Goal: Information Seeking & Learning: Check status

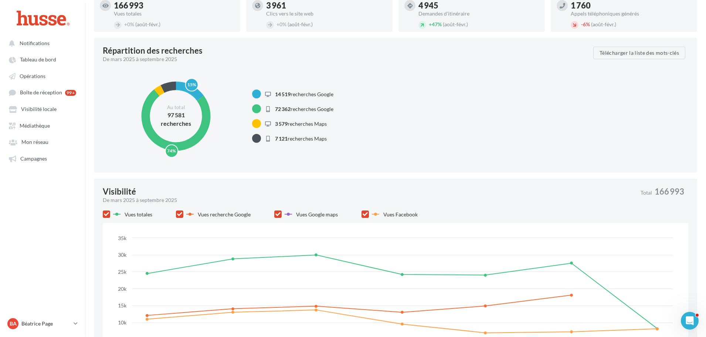
scroll to position [111, 0]
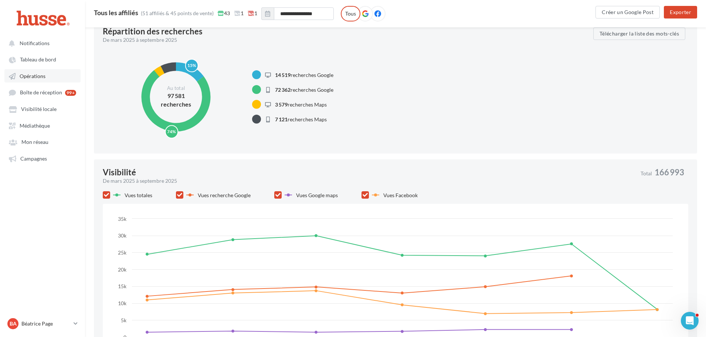
click at [26, 74] on span "Opérations" at bounding box center [33, 76] width 26 height 6
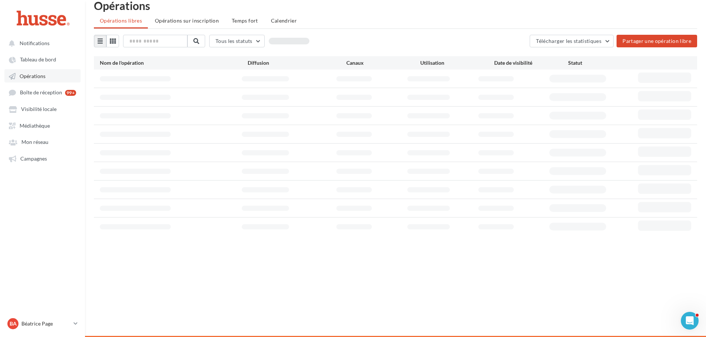
scroll to position [12, 0]
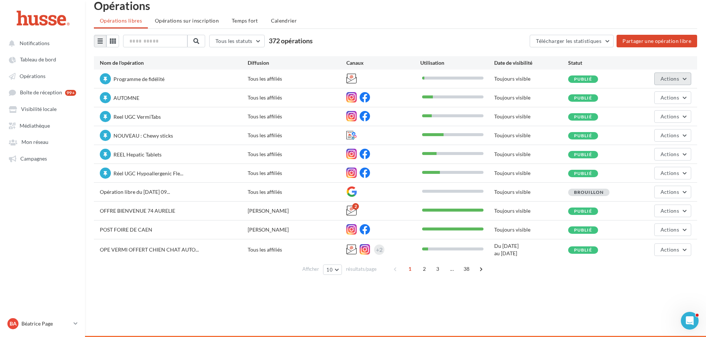
click at [677, 79] on span "Actions" at bounding box center [670, 78] width 18 height 6
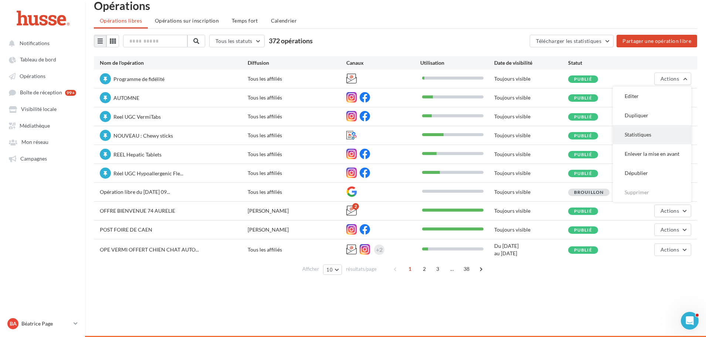
click at [641, 136] on button "Statistiques" at bounding box center [652, 134] width 78 height 19
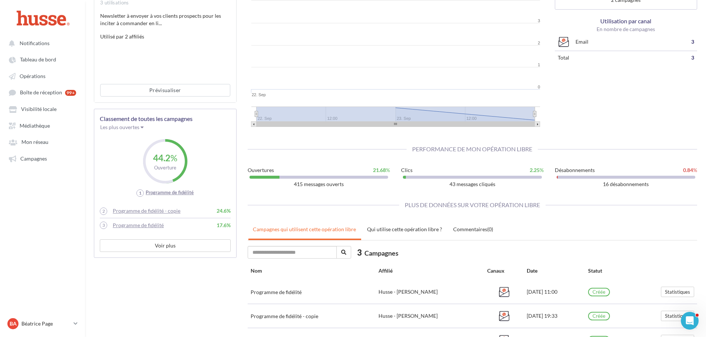
scroll to position [159, 0]
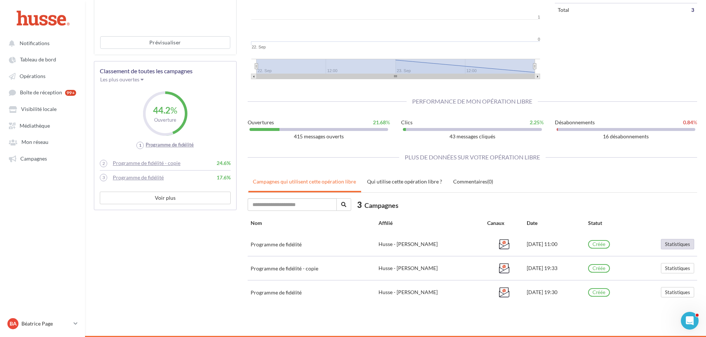
click at [679, 244] on button "Statistiques" at bounding box center [677, 244] width 33 height 10
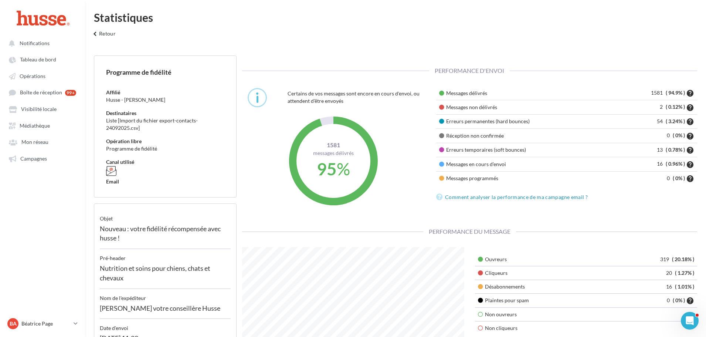
scroll to position [148, 233]
drag, startPoint x: 492, startPoint y: 94, endPoint x: 446, endPoint y: 95, distance: 45.8
click at [446, 95] on td "Messages délivrés" at bounding box center [522, 93] width 173 height 14
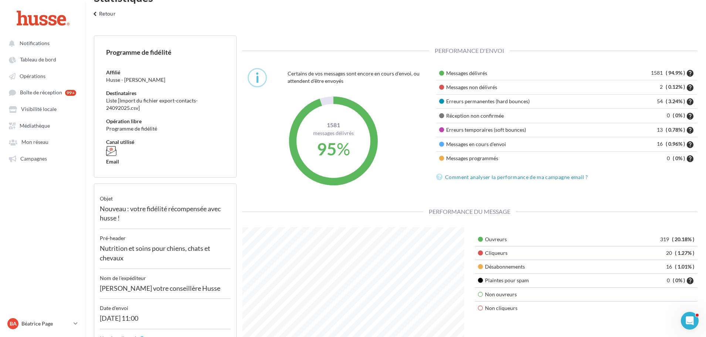
scroll to position [74, 0]
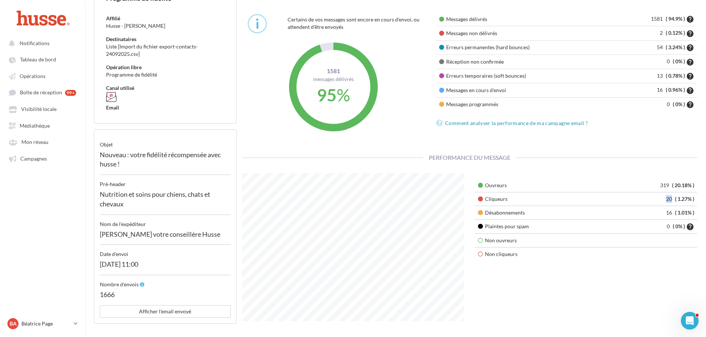
drag, startPoint x: 672, startPoint y: 199, endPoint x: 657, endPoint y: 199, distance: 14.8
click at [657, 199] on td "20 ( 1.27% )" at bounding box center [652, 199] width 92 height 14
drag, startPoint x: 669, startPoint y: 184, endPoint x: 651, endPoint y: 184, distance: 17.7
click at [651, 184] on td "319 ( 20.18% )" at bounding box center [652, 186] width 92 height 14
drag, startPoint x: 671, startPoint y: 213, endPoint x: 651, endPoint y: 213, distance: 20.7
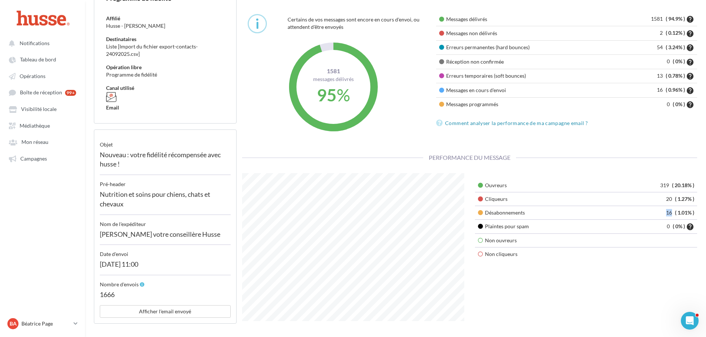
click at [651, 213] on td "16 ( 1.01% )" at bounding box center [652, 213] width 92 height 14
drag, startPoint x: 671, startPoint y: 183, endPoint x: 651, endPoint y: 183, distance: 19.2
click at [651, 183] on td "319 ( 20.18% )" at bounding box center [652, 186] width 92 height 14
click at [62, 327] on p "Béatrice Page" at bounding box center [45, 323] width 49 height 7
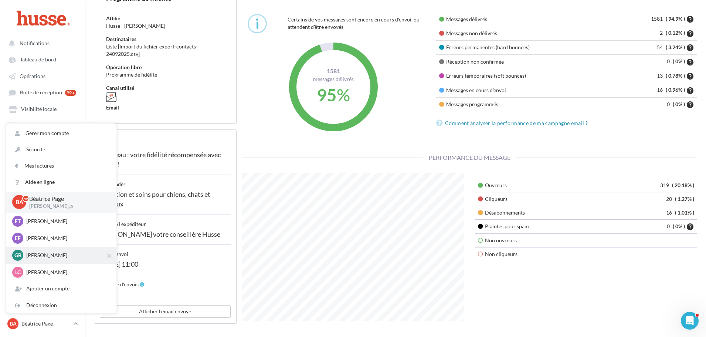
click at [54, 252] on p "[PERSON_NAME]" at bounding box center [66, 254] width 81 height 7
